Goal: Task Accomplishment & Management: Manage account settings

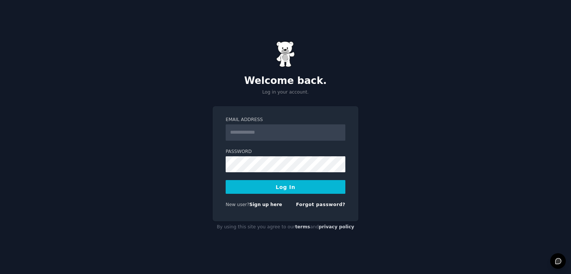
click at [255, 134] on input "Email Address" at bounding box center [286, 132] width 120 height 16
click at [272, 208] on div "New user? Sign up here" at bounding box center [254, 205] width 56 height 7
click at [268, 204] on link "Sign up here" at bounding box center [265, 204] width 33 height 5
